Goal: Task Accomplishment & Management: Manage account settings

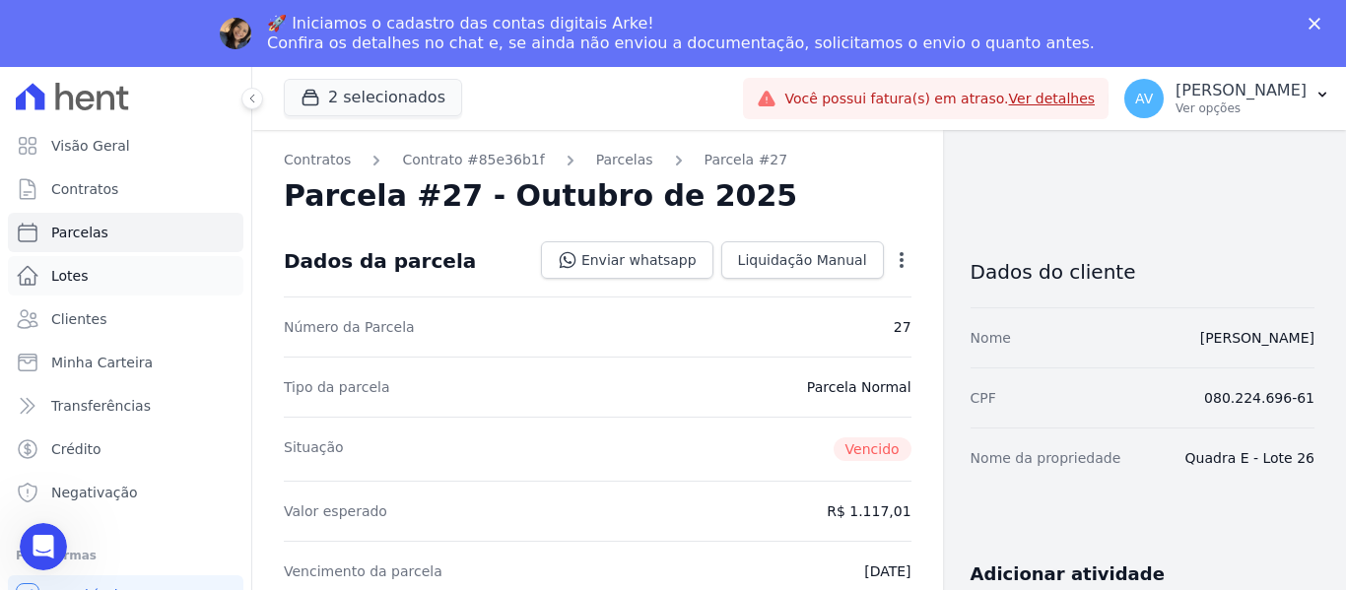
scroll to position [493, 0]
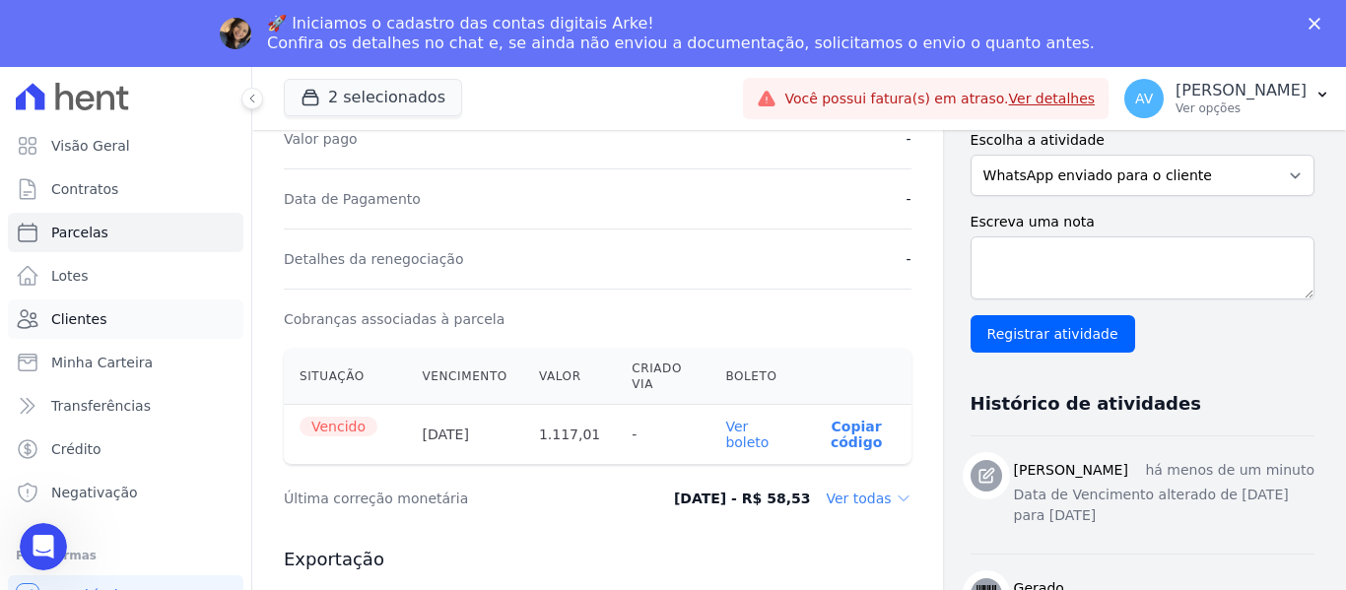
click at [107, 325] on link "Clientes" at bounding box center [125, 319] width 235 height 39
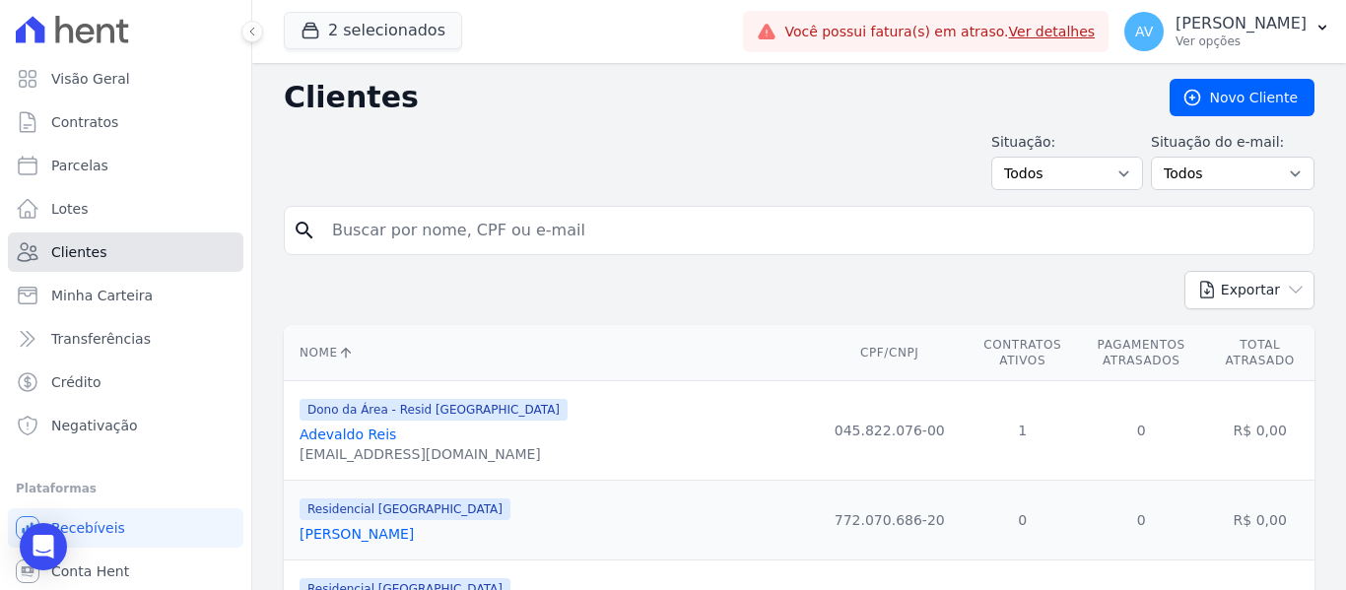
click at [122, 254] on link "Clientes" at bounding box center [125, 252] width 235 height 39
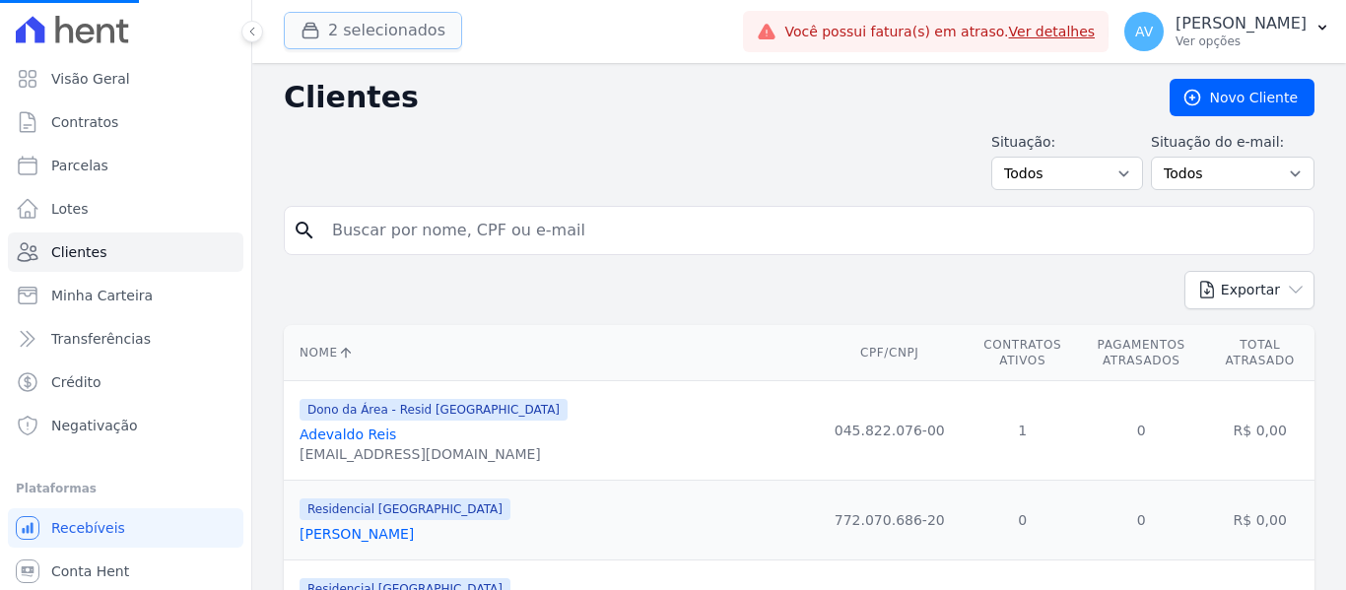
click at [328, 34] on button "2 selecionados" at bounding box center [373, 30] width 178 height 37
click at [358, 25] on button "2 selecionados" at bounding box center [373, 30] width 178 height 37
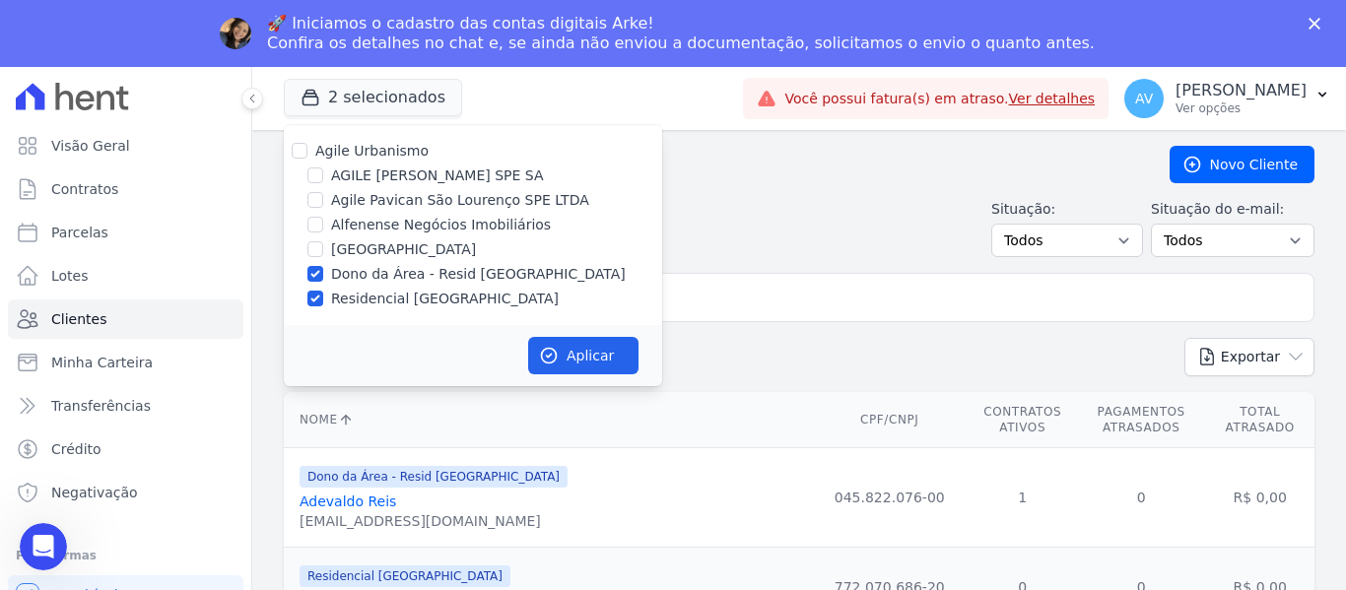
click at [311, 180] on div "AGILE [PERSON_NAME] SPE SA" at bounding box center [473, 176] width 378 height 21
click at [311, 249] on input "[GEOGRAPHIC_DATA]" at bounding box center [315, 249] width 16 height 16
checkbox input "true"
click at [587, 352] on button "Aplicar" at bounding box center [583, 355] width 110 height 37
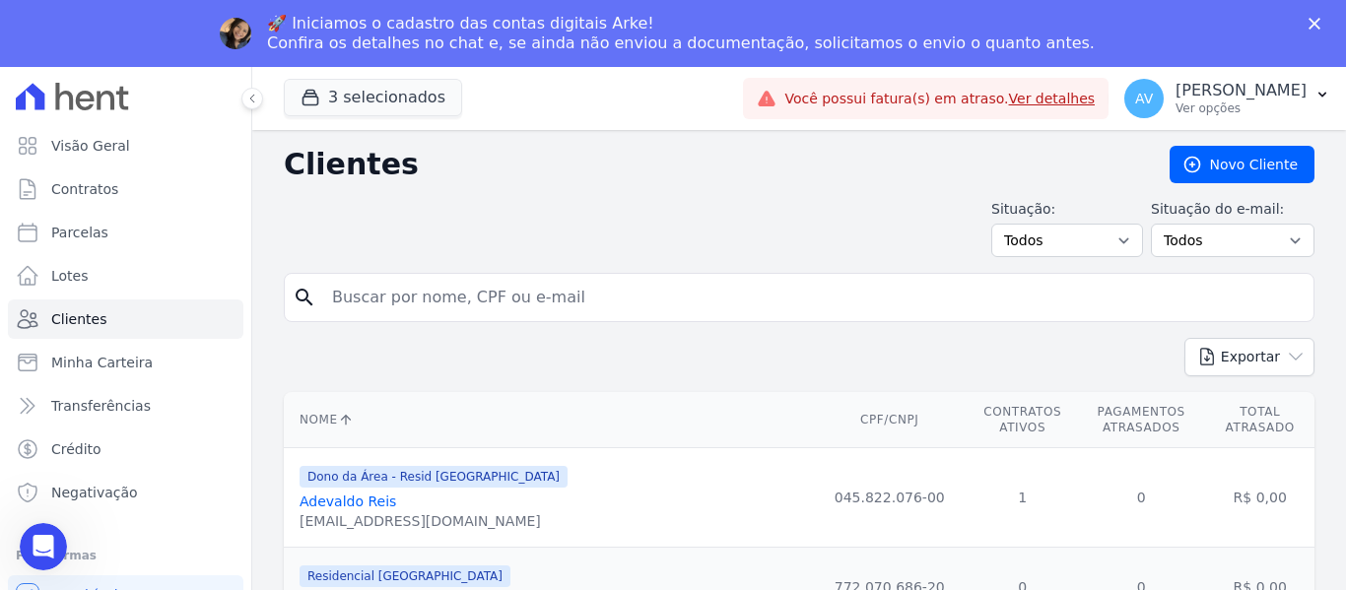
click at [467, 224] on div "Situação: Todos Adimplentes Inadimplentes Situação do e-mail: Todos Confirmado …" at bounding box center [799, 228] width 1031 height 58
click at [434, 299] on input "search" at bounding box center [812, 297] width 985 height 39
type input "[PERSON_NAME]"
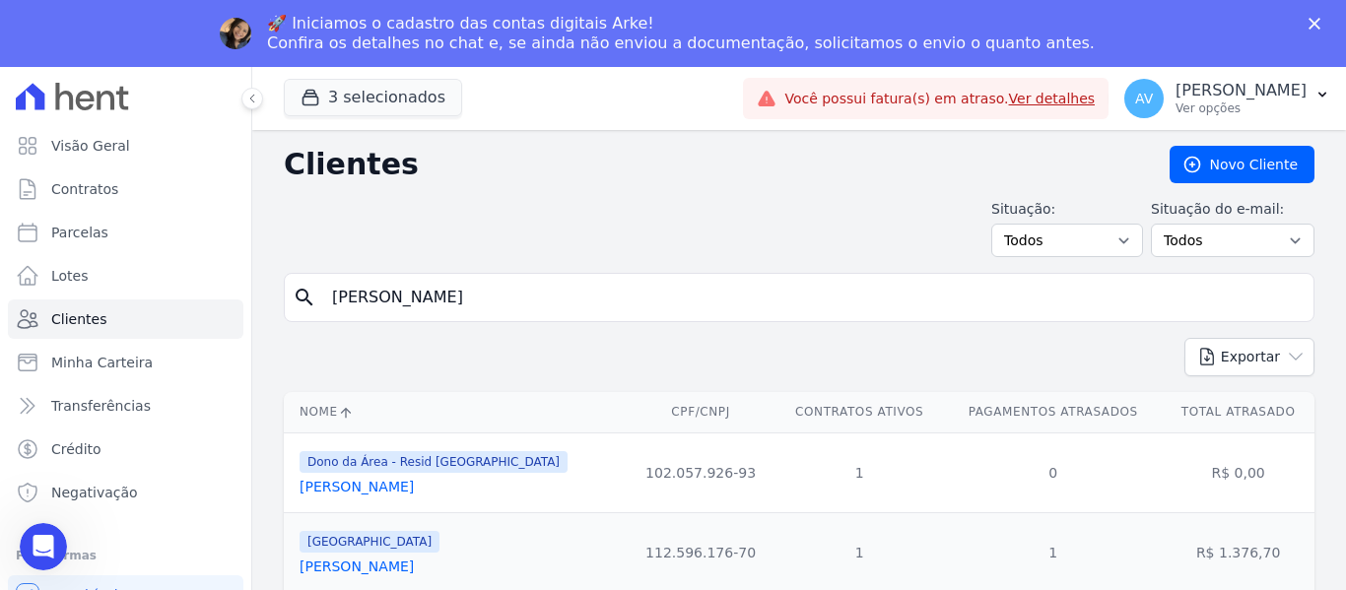
scroll to position [99, 0]
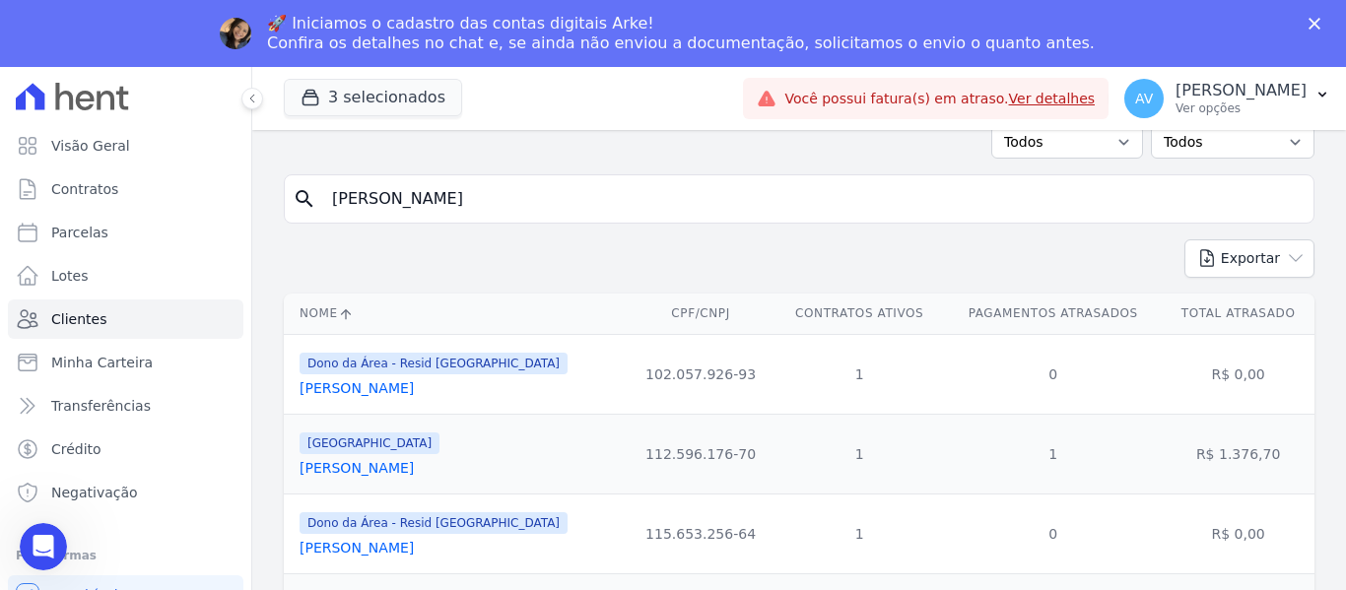
click at [380, 481] on td "[GEOGRAPHIC_DATA] [PERSON_NAME]" at bounding box center [455, 454] width 343 height 80
click at [377, 476] on link "[PERSON_NAME]" at bounding box center [357, 468] width 114 height 16
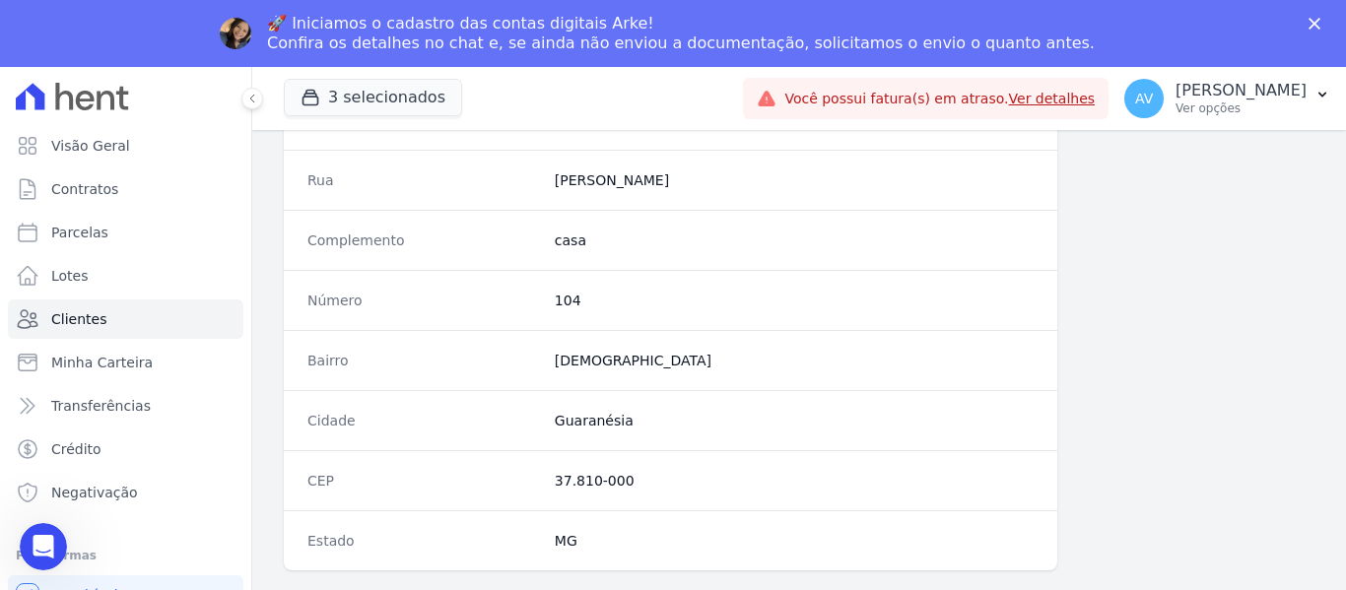
scroll to position [1344, 0]
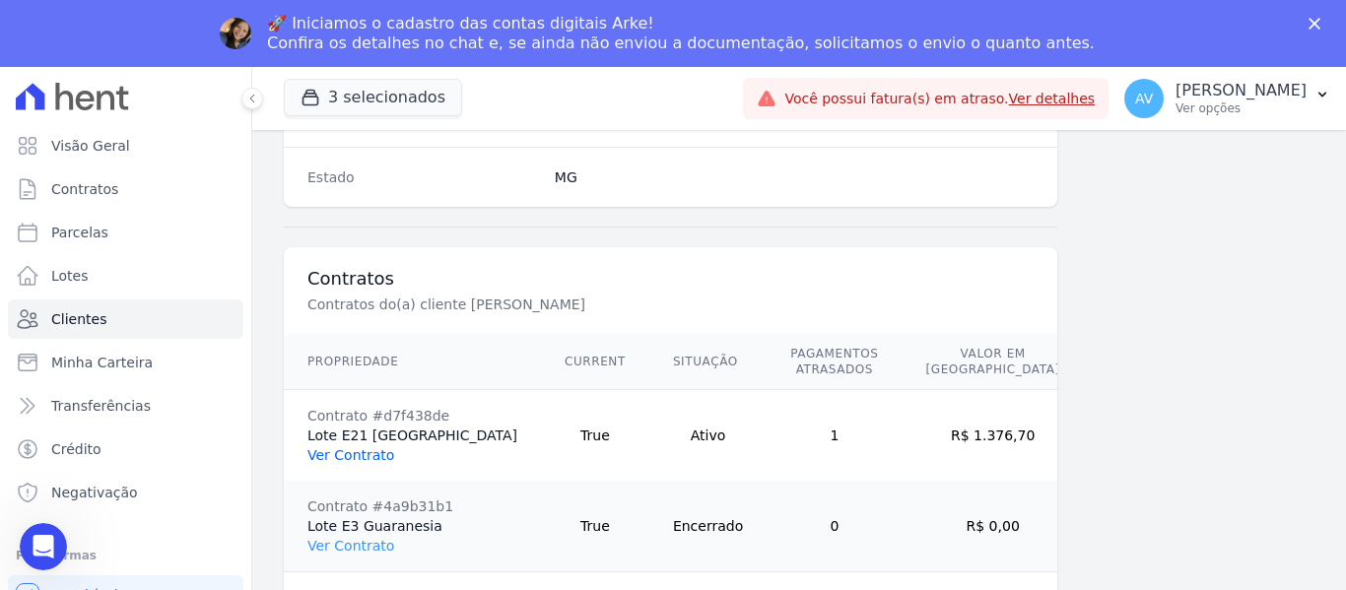
click at [367, 447] on link "Ver Contrato" at bounding box center [350, 455] width 87 height 16
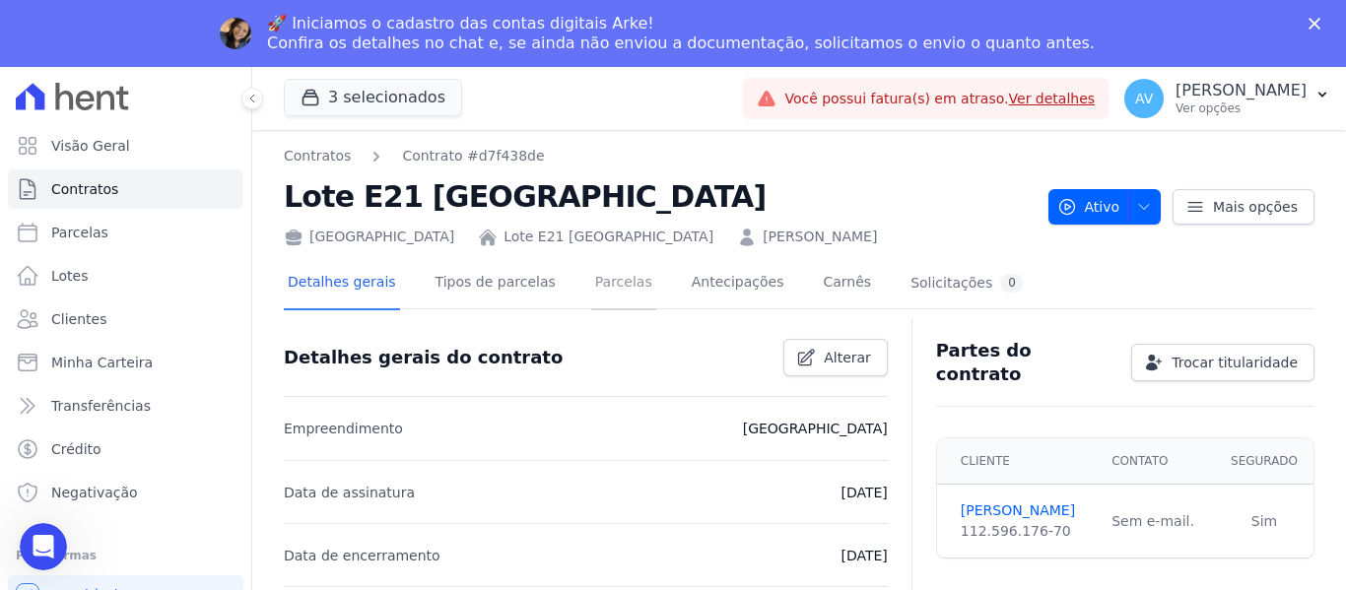
click at [591, 288] on link "Parcelas" at bounding box center [623, 284] width 65 height 52
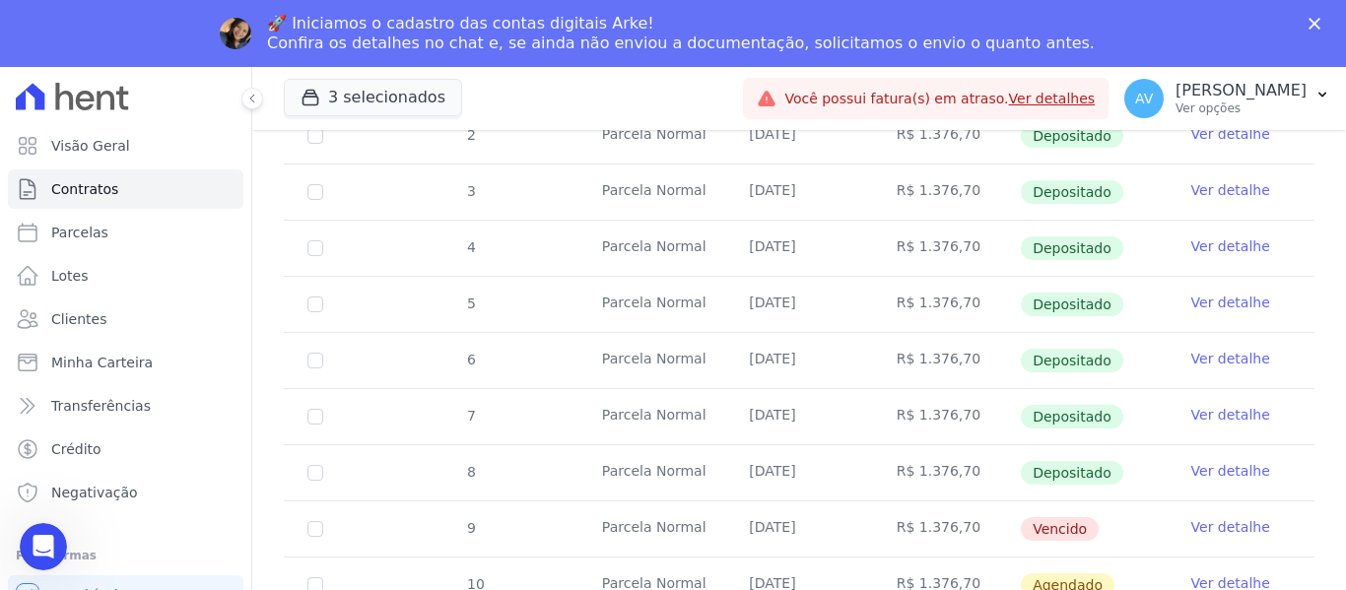
click at [1220, 517] on link "Ver detalhe" at bounding box center [1230, 527] width 79 height 20
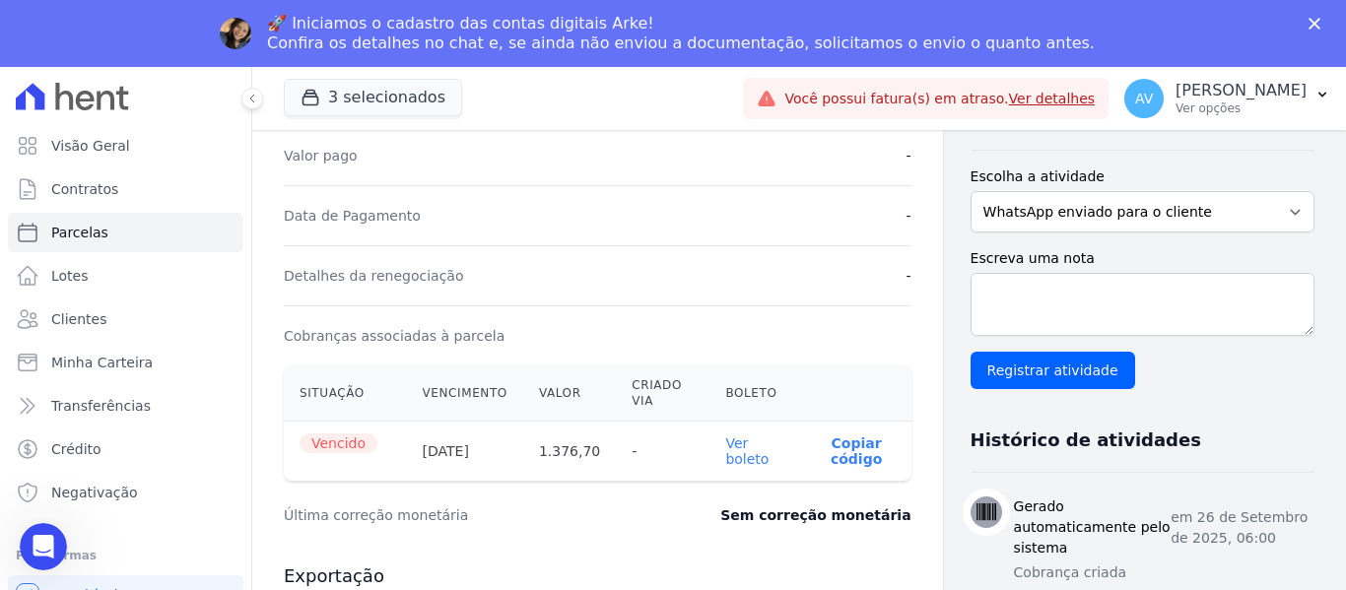
scroll to position [493, 0]
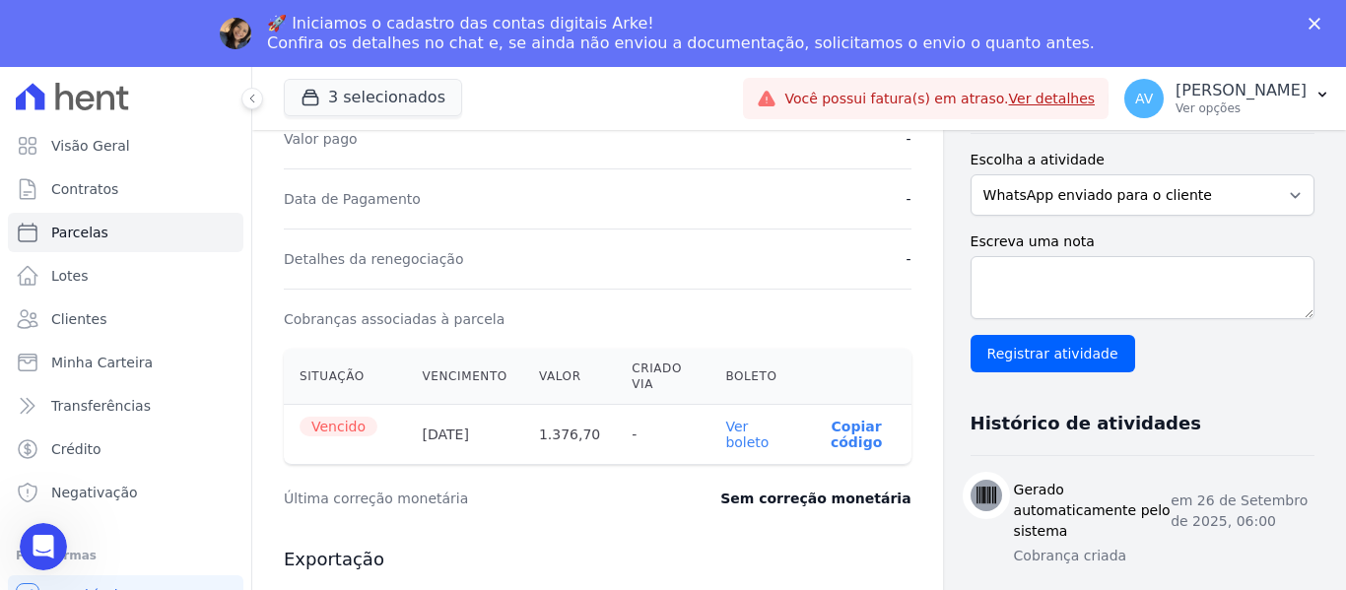
click at [725, 443] on link "Ver boleto" at bounding box center [746, 435] width 43 height 32
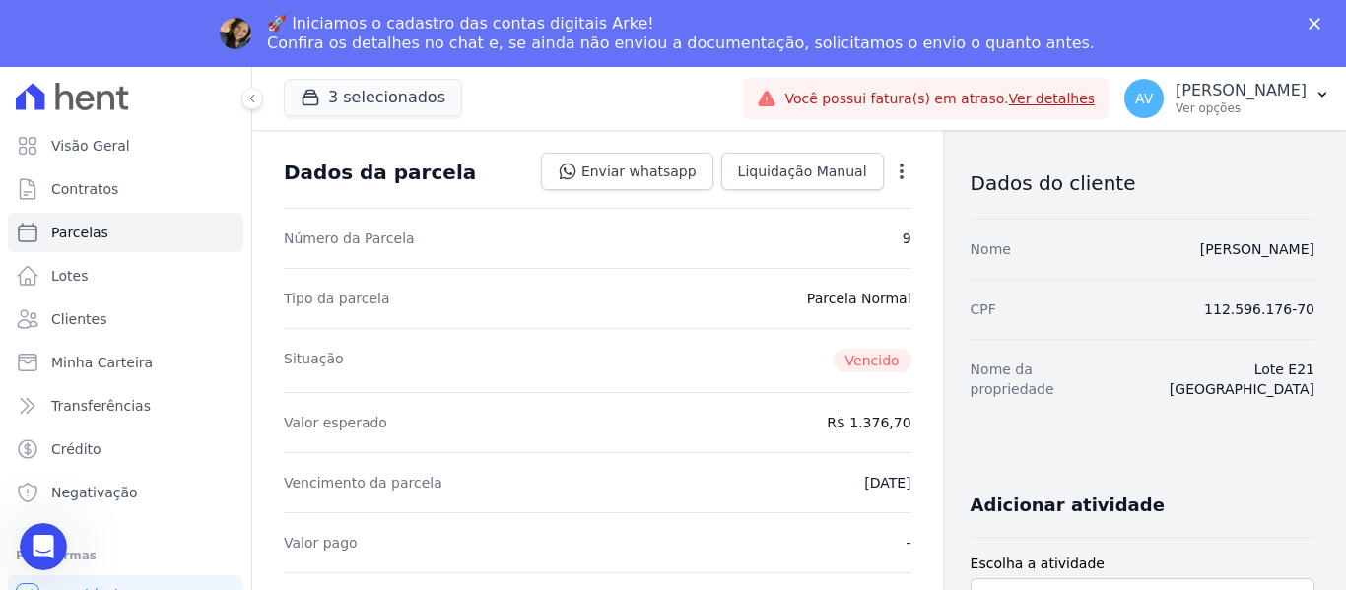
scroll to position [0, 0]
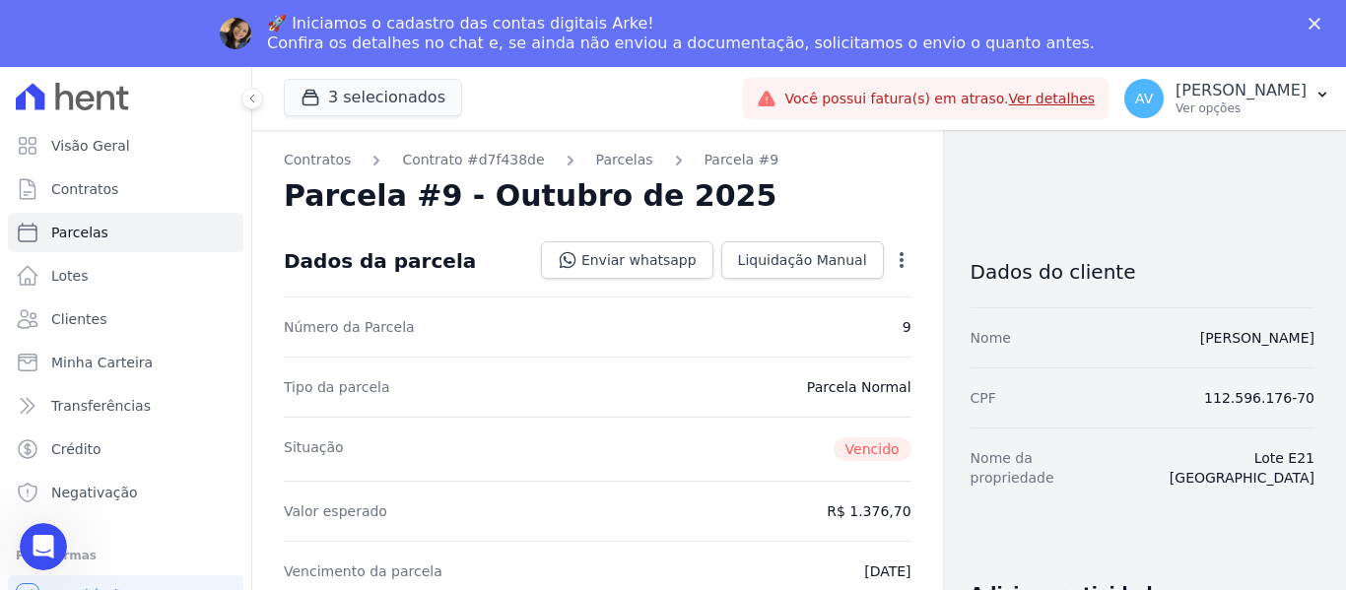
click at [900, 261] on icon "button" at bounding box center [902, 260] width 4 height 16
click at [787, 290] on link "Alterar" at bounding box center [816, 286] width 173 height 35
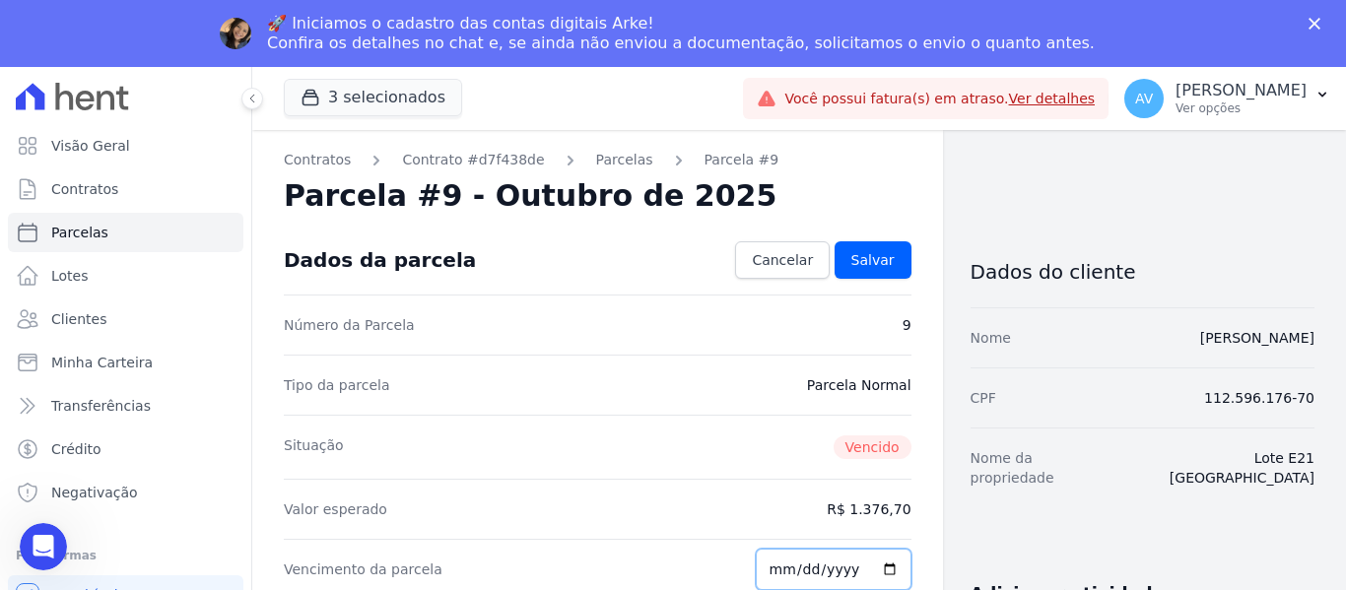
click at [776, 567] on input "[DATE]" at bounding box center [834, 569] width 156 height 41
type input "[DATE]"
click at [858, 258] on span "Salvar" at bounding box center [872, 260] width 43 height 20
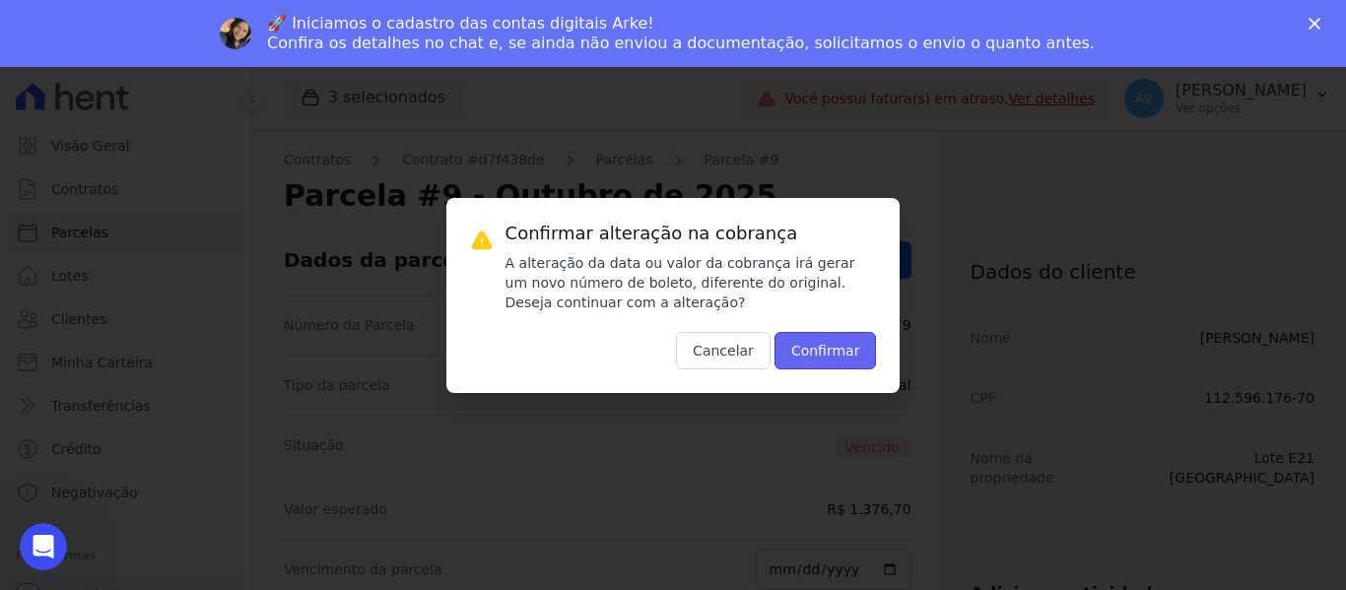
click at [834, 347] on button "Confirmar" at bounding box center [825, 350] width 102 height 37
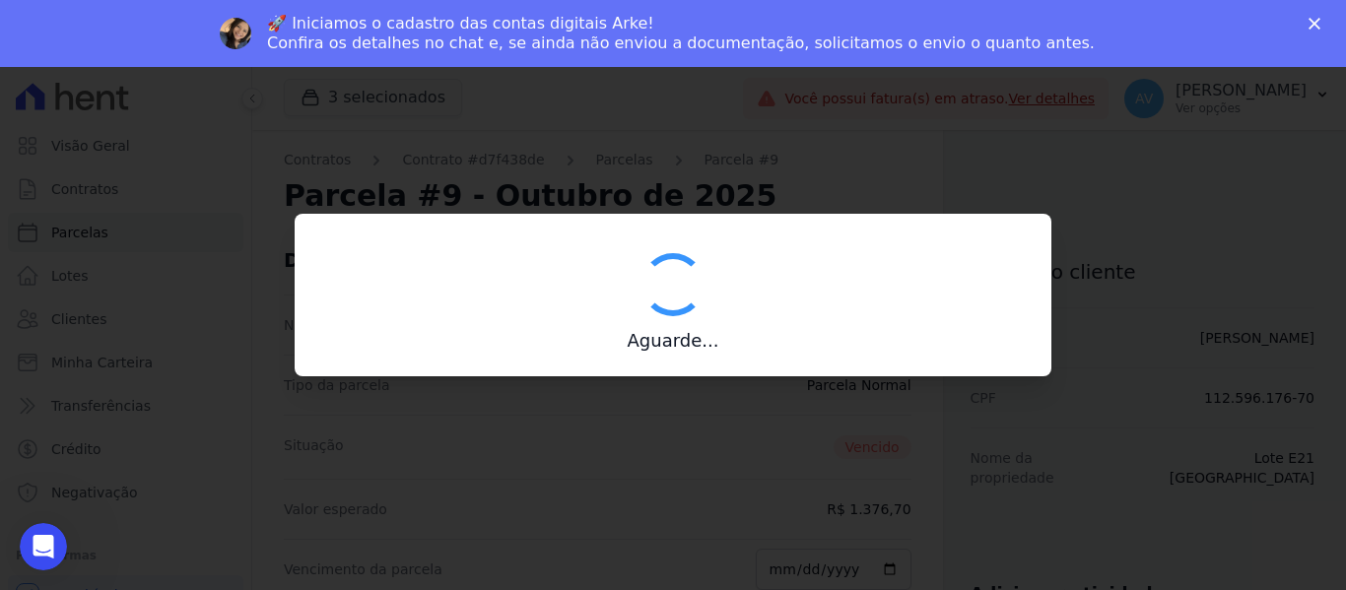
type input "00190000090335103300000681551172712300000137670"
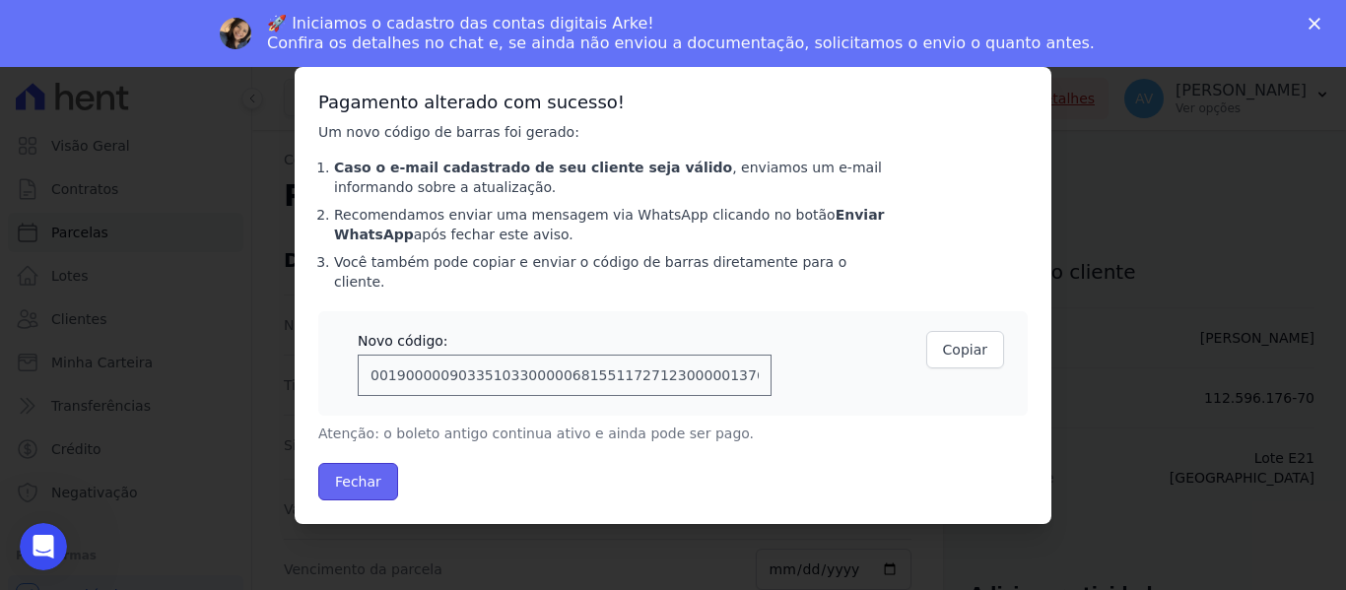
click at [329, 473] on button "Fechar" at bounding box center [358, 481] width 80 height 37
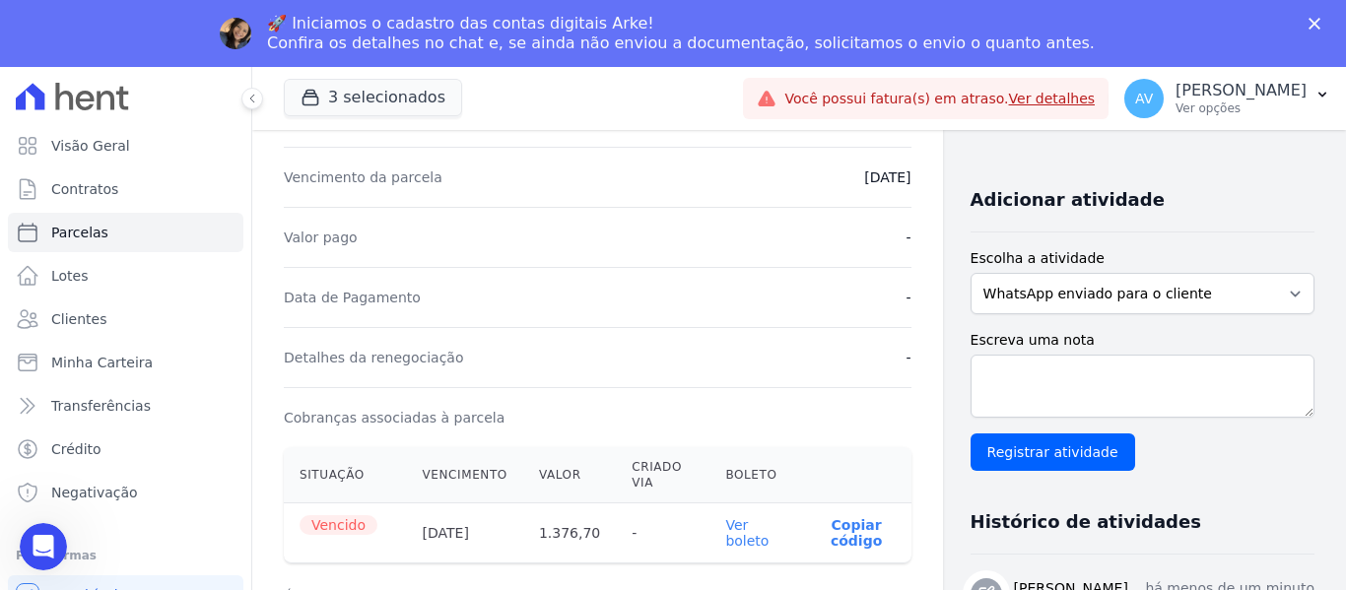
click at [731, 468] on th "Boleto" at bounding box center [755, 475] width 92 height 56
click at [725, 544] on link "Ver boleto" at bounding box center [746, 533] width 43 height 32
click at [135, 273] on link "Lotes" at bounding box center [125, 275] width 235 height 39
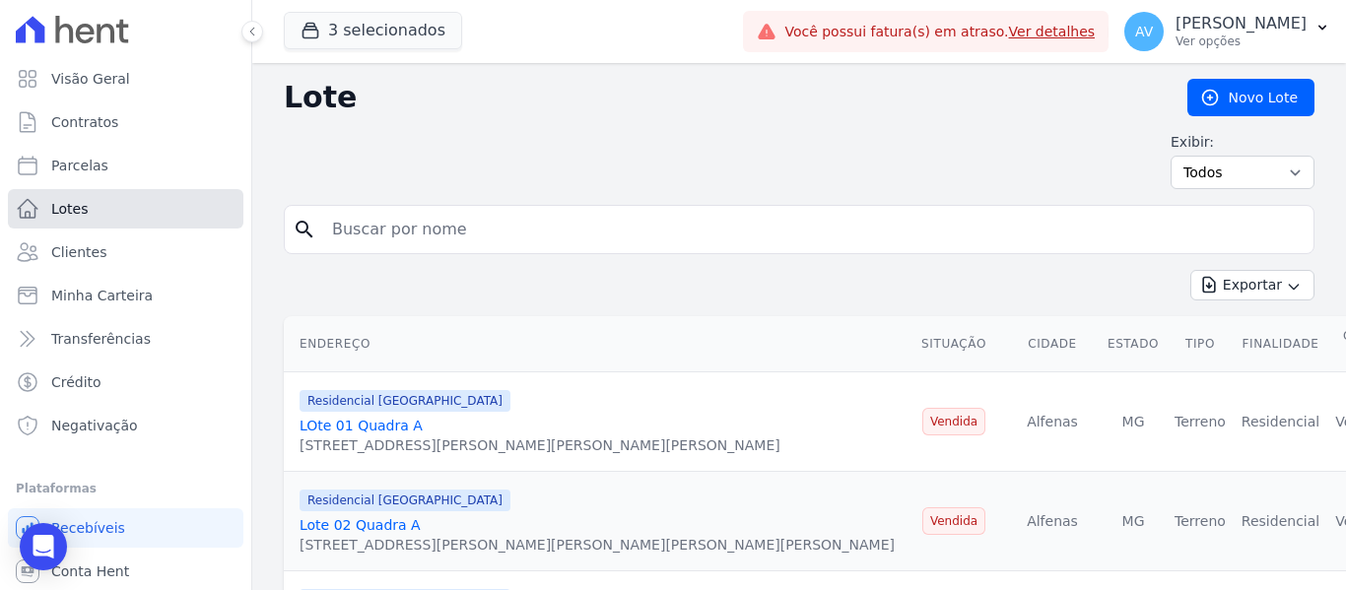
click at [129, 205] on link "Lotes" at bounding box center [125, 208] width 235 height 39
drag, startPoint x: 440, startPoint y: 270, endPoint x: 436, endPoint y: 239, distance: 30.8
click at [436, 239] on input "search" at bounding box center [812, 229] width 985 height 39
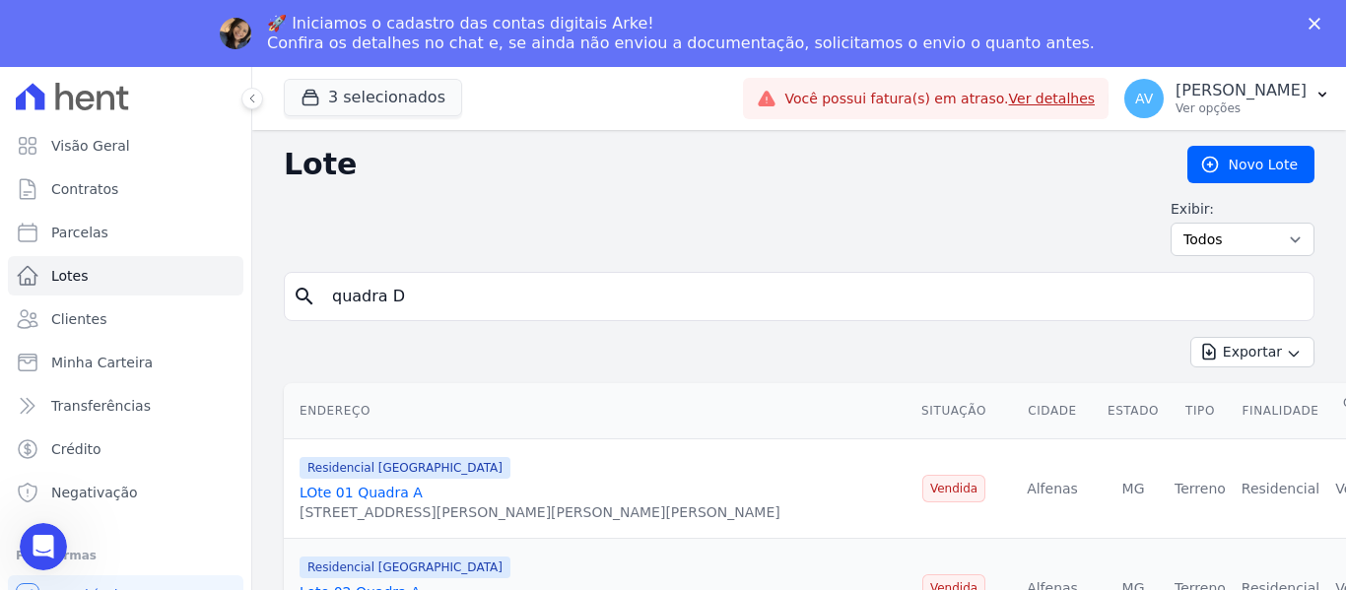
type input "quadra D"
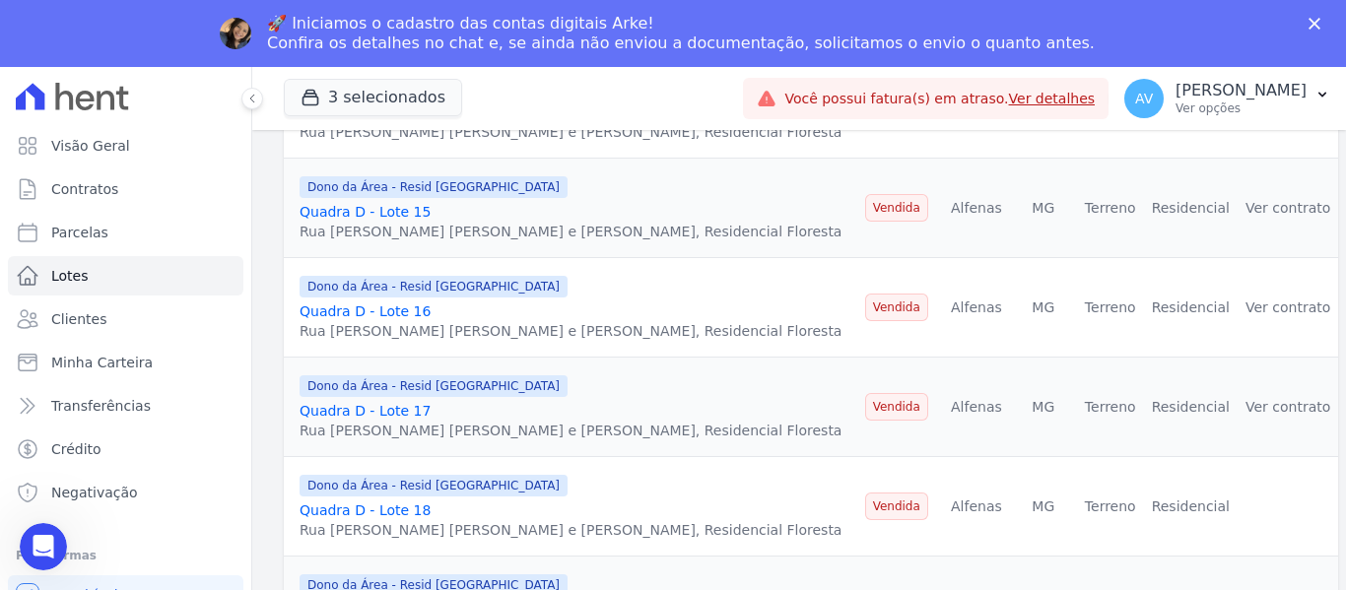
scroll to position [2069, 0]
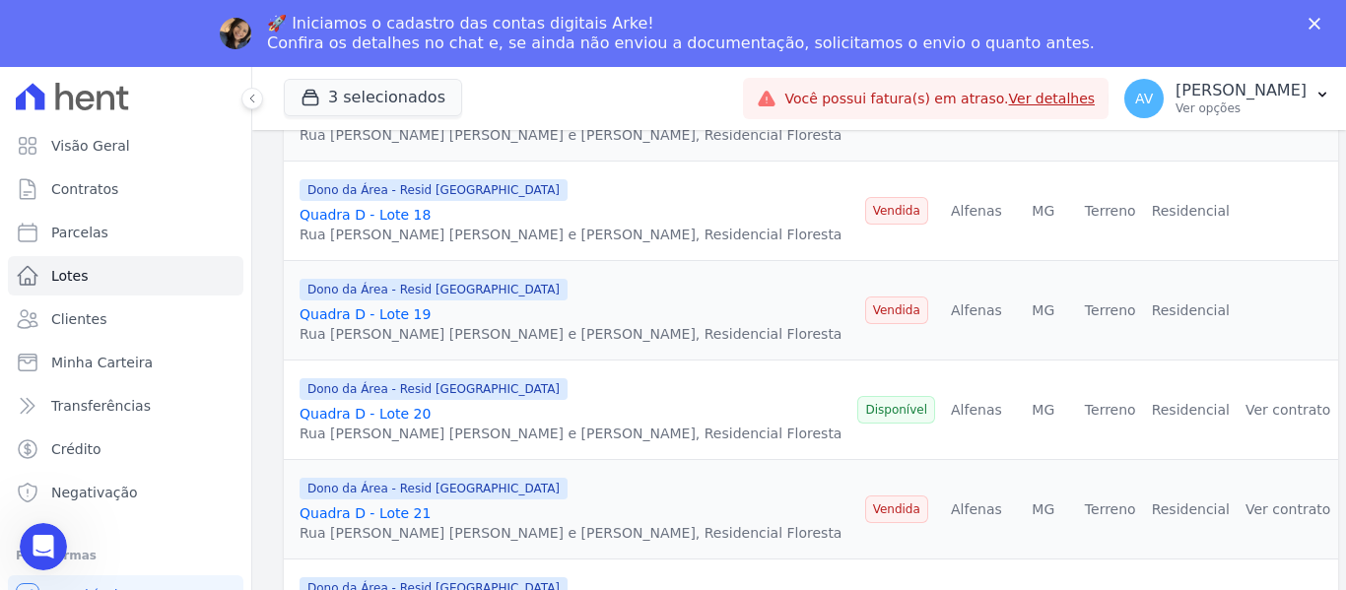
click at [378, 307] on div "Quadra D - Lote 19" at bounding box center [571, 314] width 542 height 20
click at [378, 306] on link "Quadra D - Lote 19" at bounding box center [365, 314] width 131 height 16
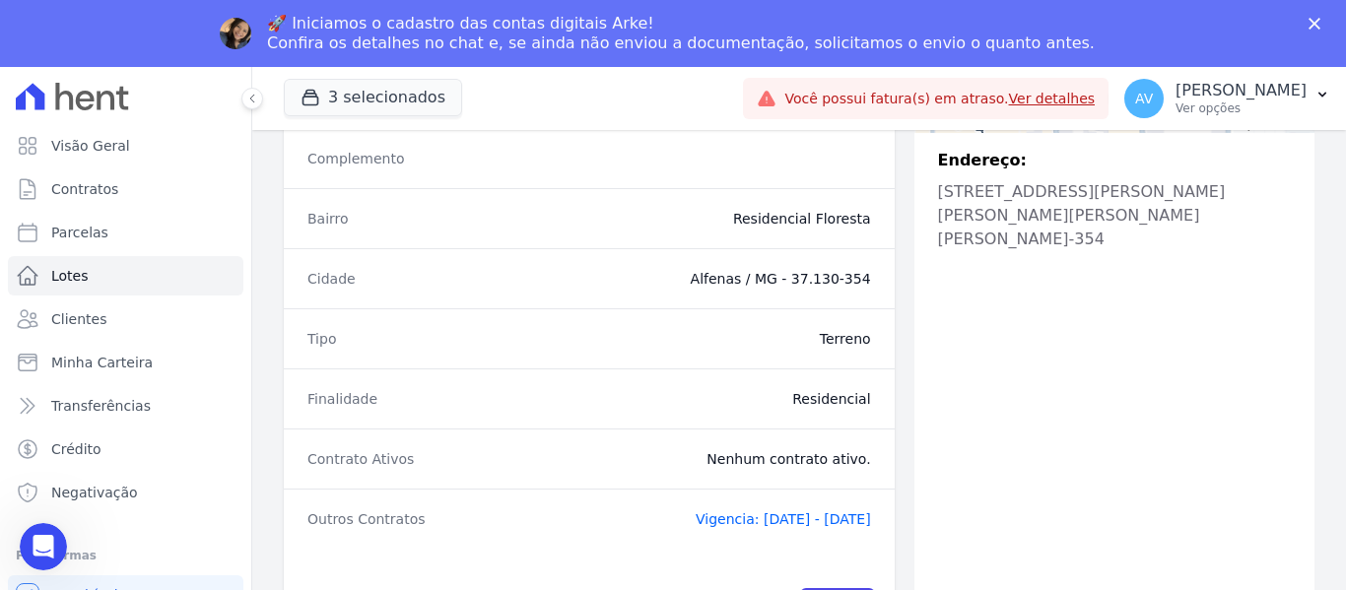
click at [733, 511] on span "Vigencia: 11/11/2022 - 15/05/2024" at bounding box center [783, 519] width 175 height 16
